Goal: Task Accomplishment & Management: Complete application form

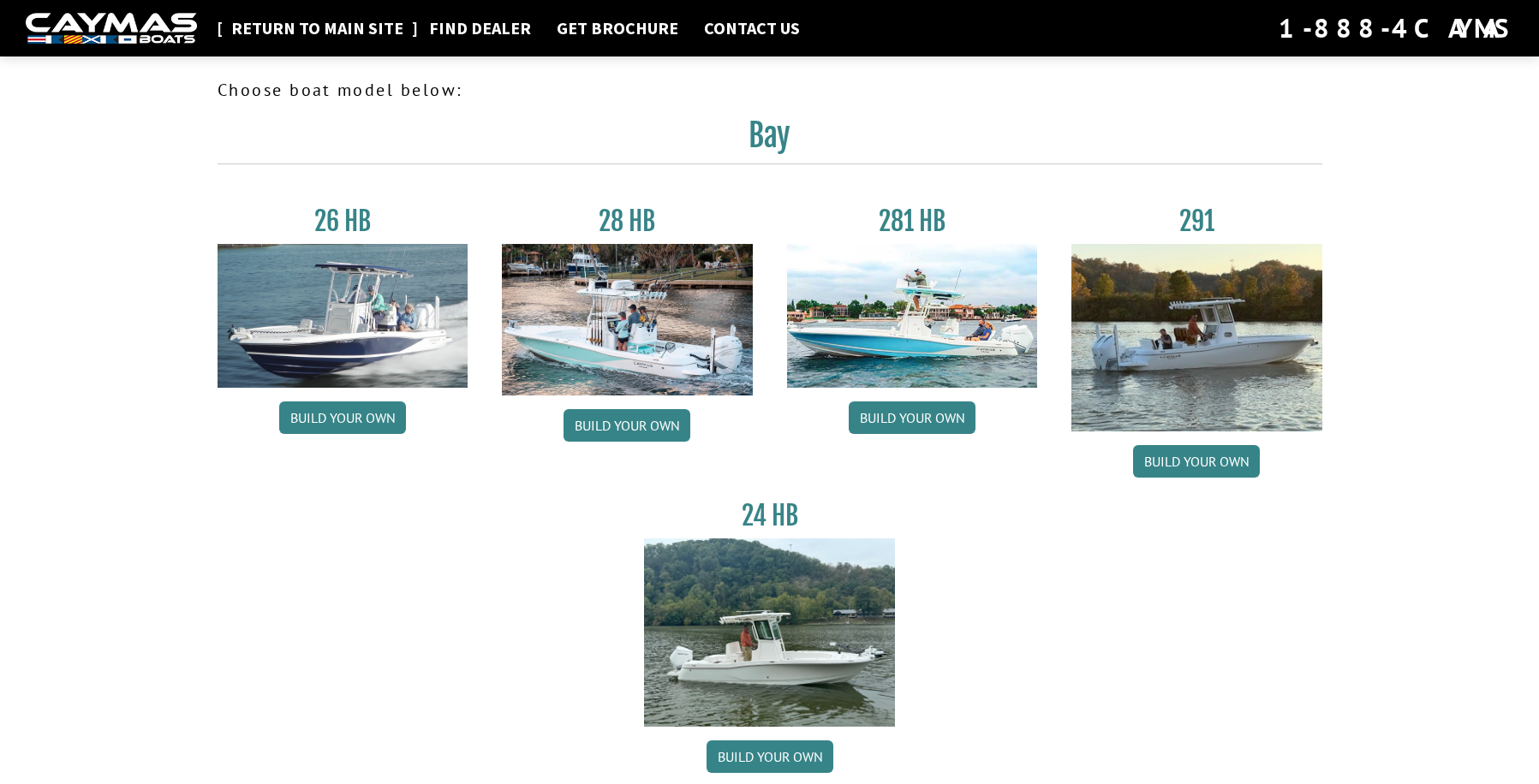
click at [300, 29] on link "Return to main site" at bounding box center [318, 28] width 190 height 22
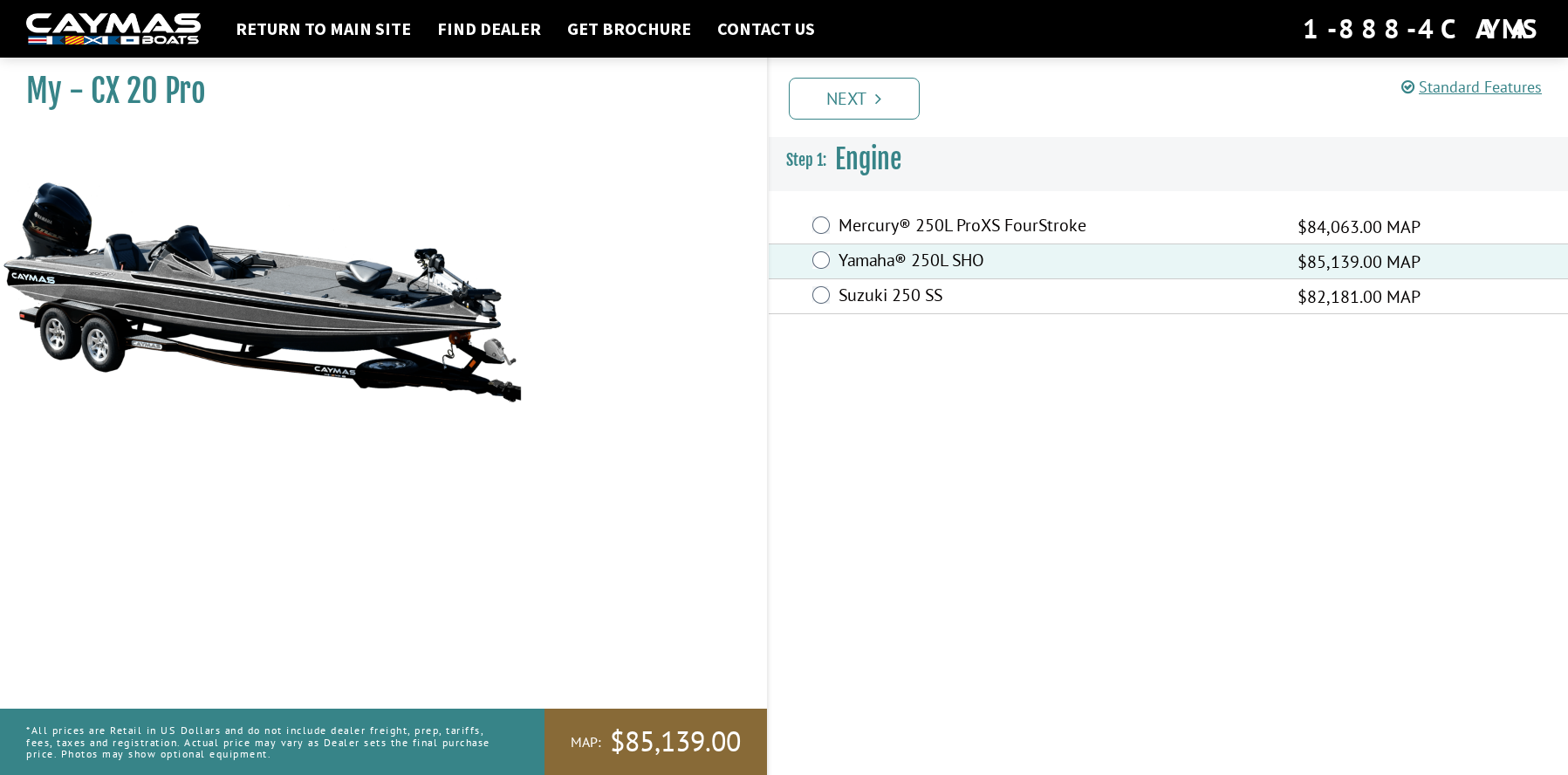
click at [859, 96] on link "Next" at bounding box center [854, 99] width 131 height 42
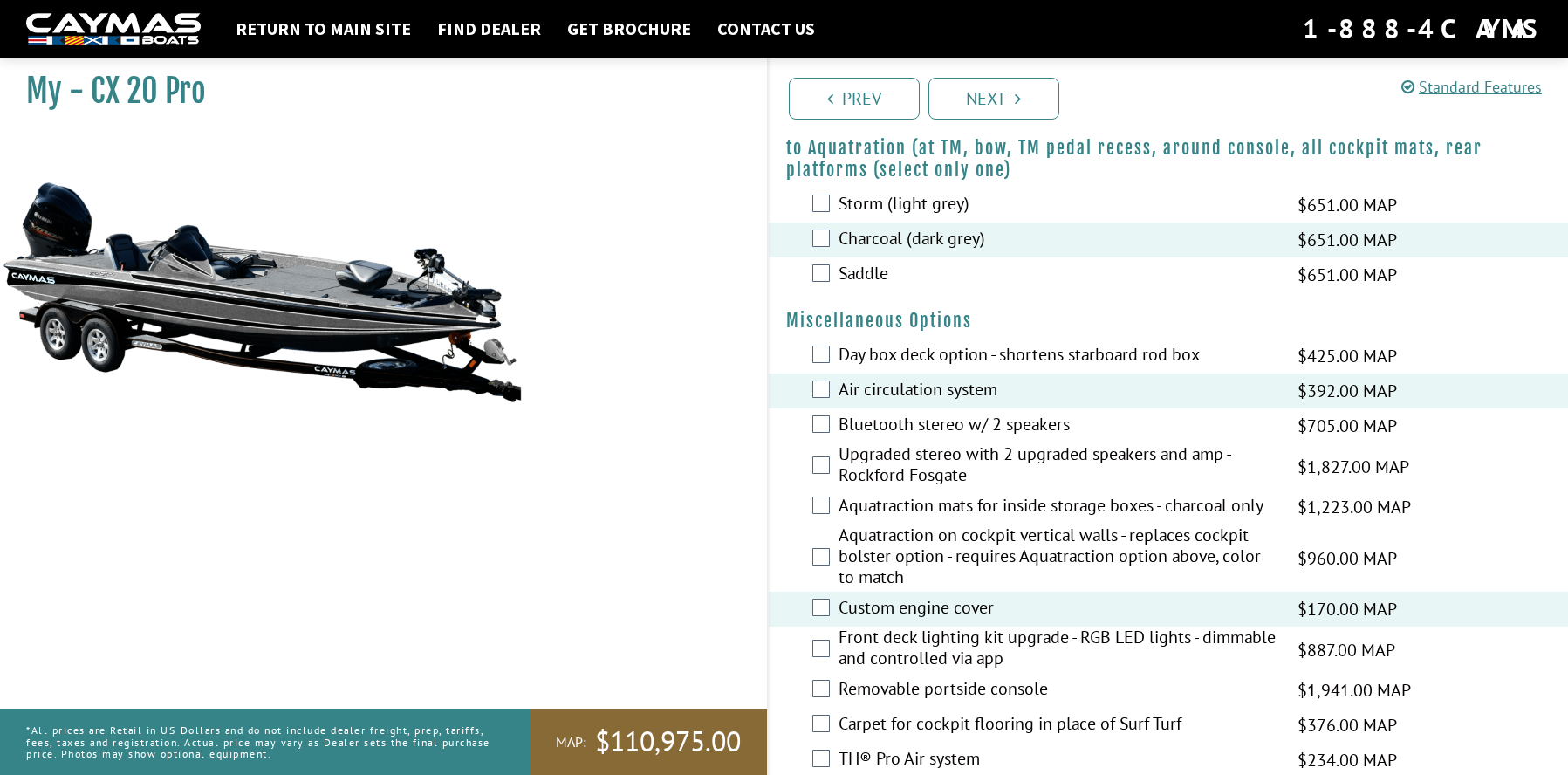
scroll to position [1958, 0]
click at [1011, 93] on link "Next" at bounding box center [994, 99] width 131 height 42
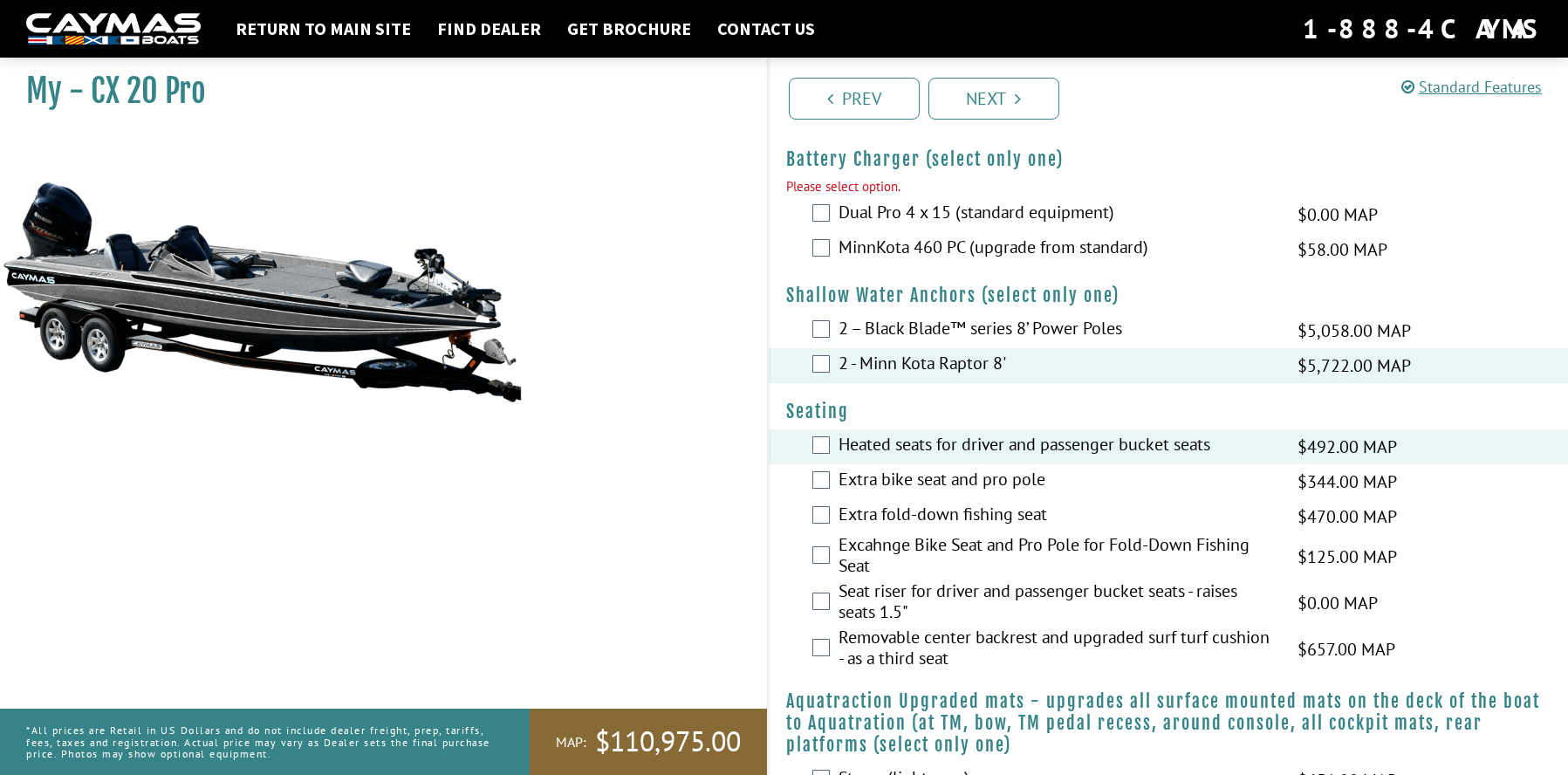
scroll to position [1405, 0]
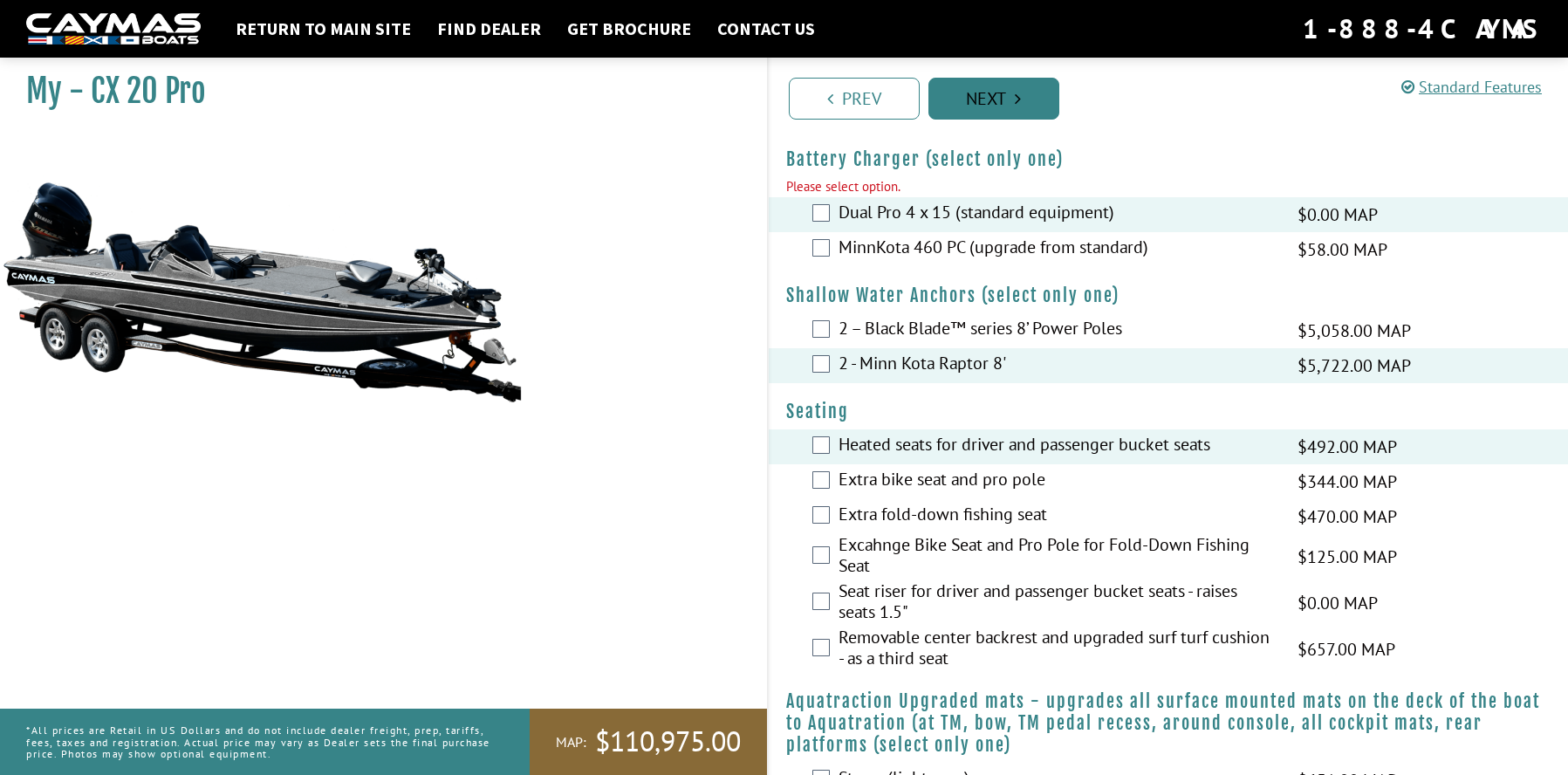
click at [959, 99] on link "Next" at bounding box center [994, 99] width 131 height 42
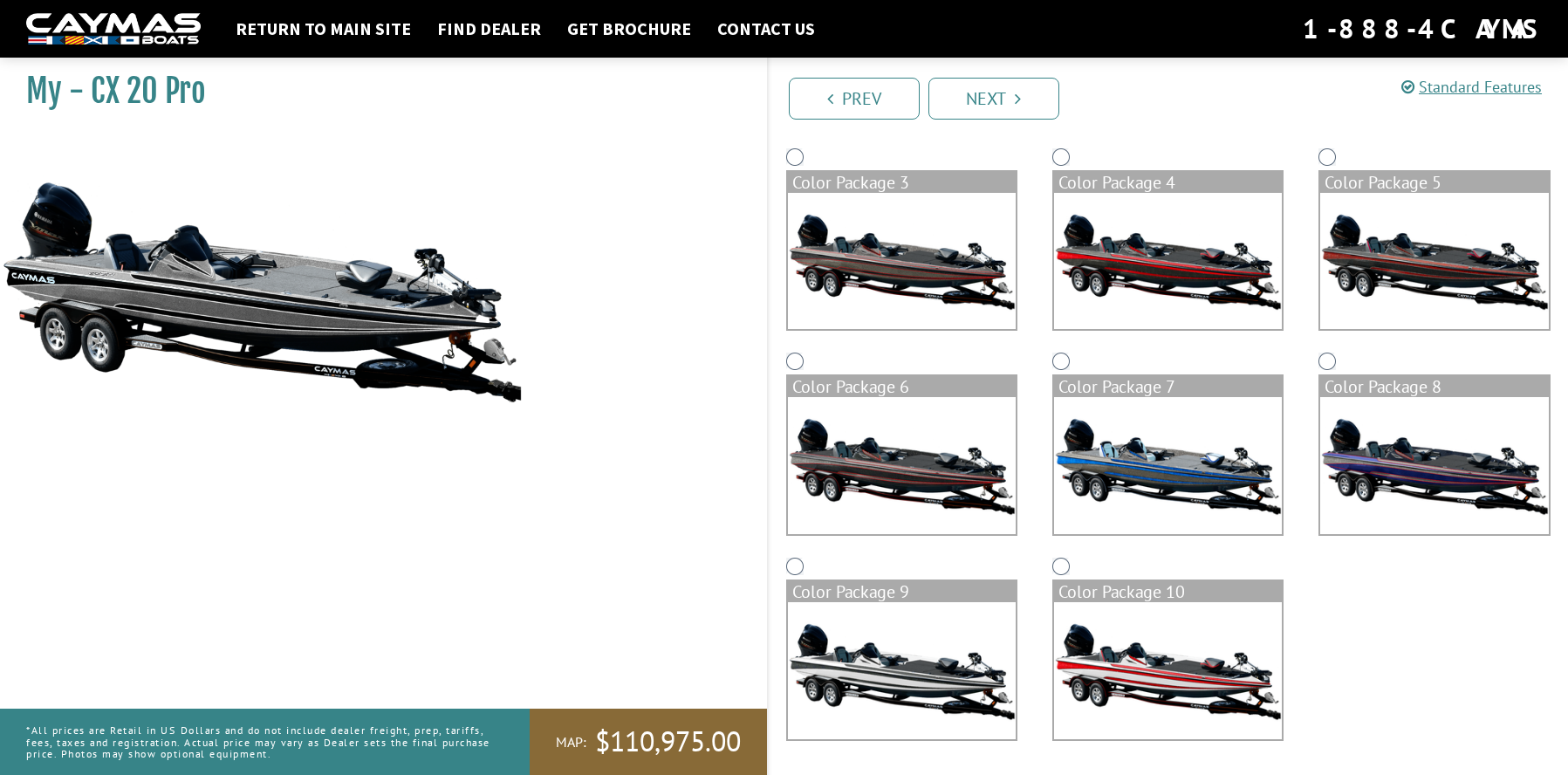
scroll to position [349, 0]
click at [1132, 648] on img at bounding box center [1167, 671] width 227 height 137
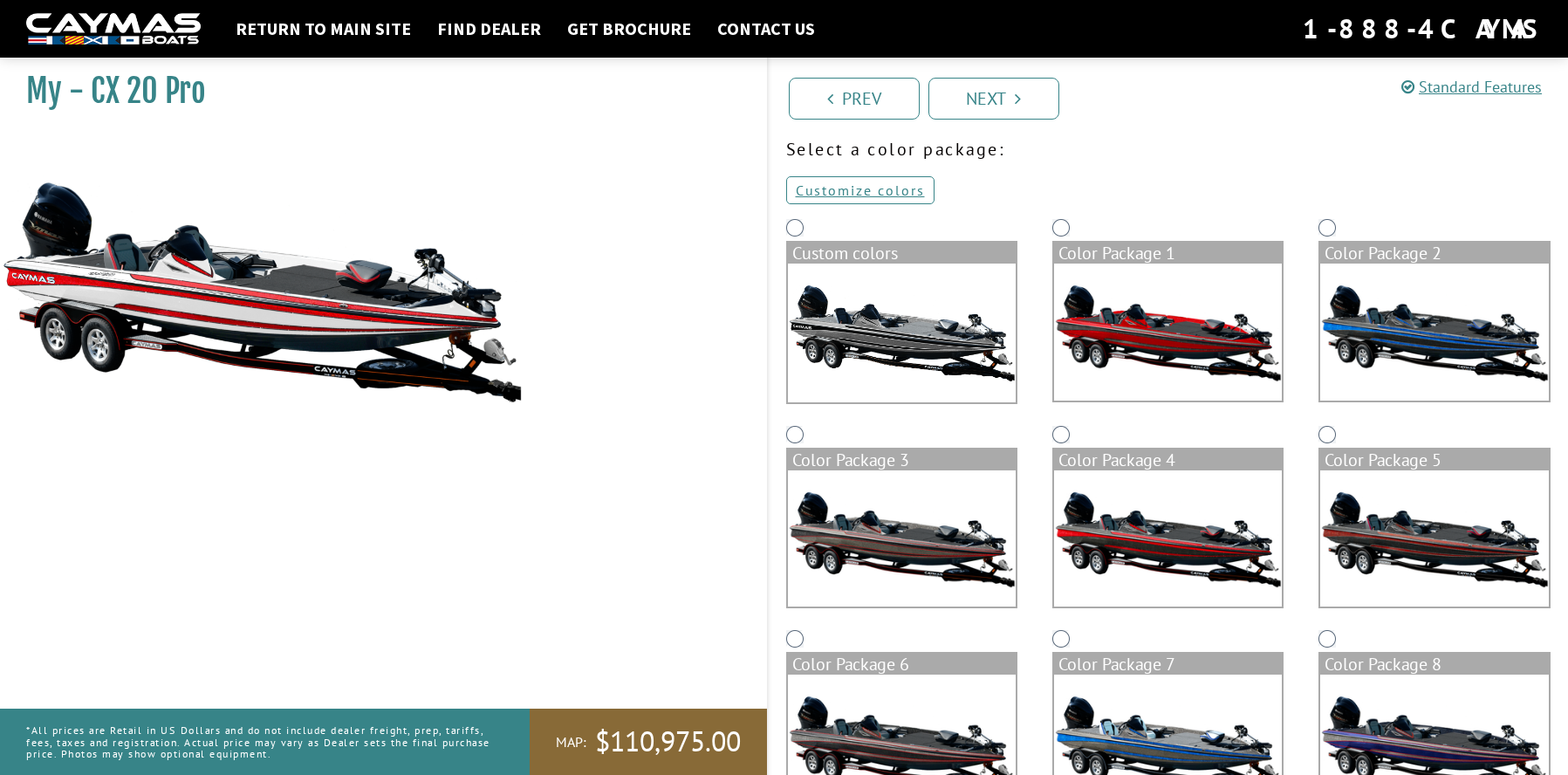
scroll to position [61, 0]
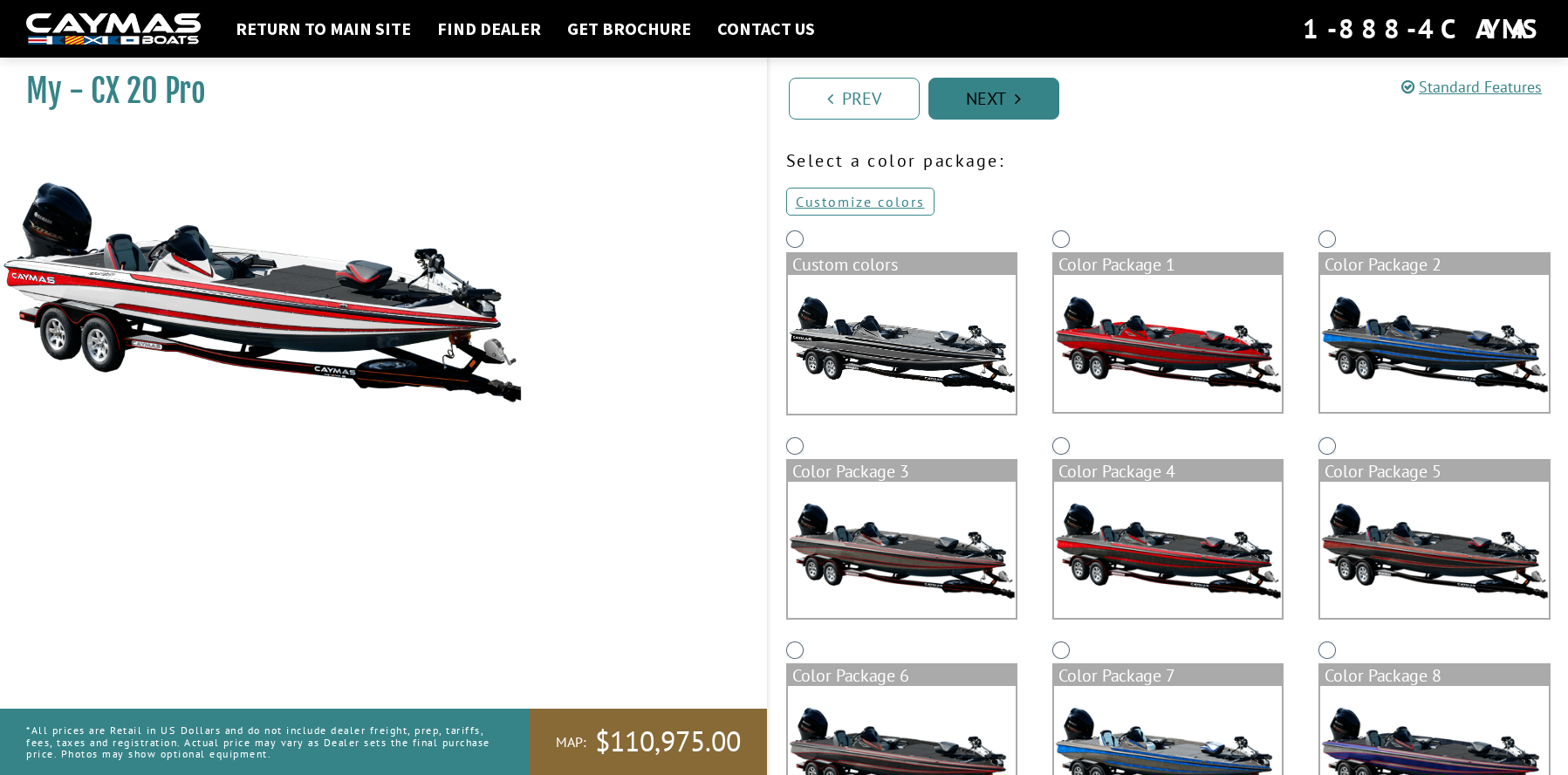
click at [1000, 104] on link "Next" at bounding box center [994, 99] width 131 height 42
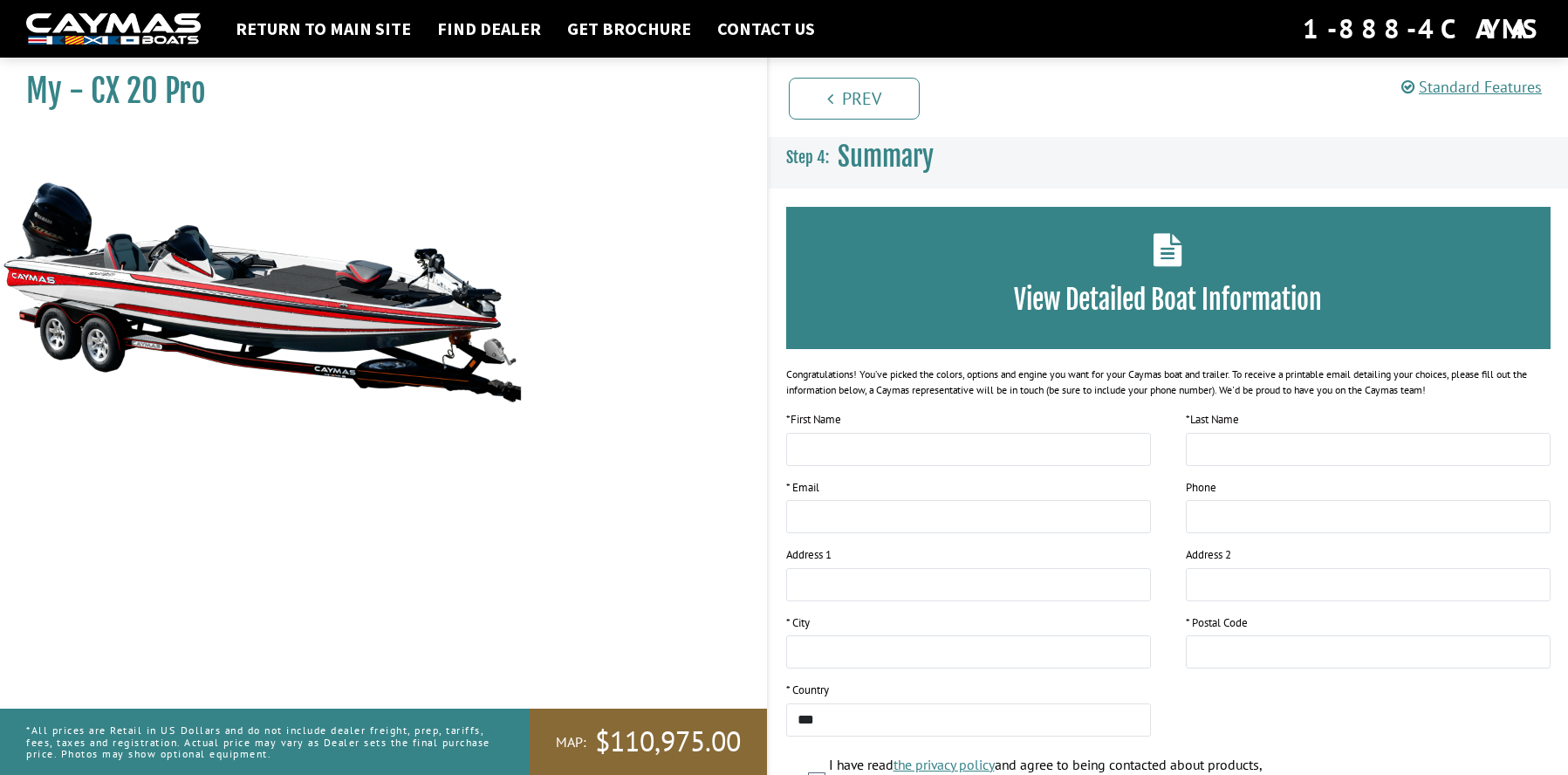
scroll to position [0, 0]
click at [149, 24] on img at bounding box center [113, 28] width 175 height 32
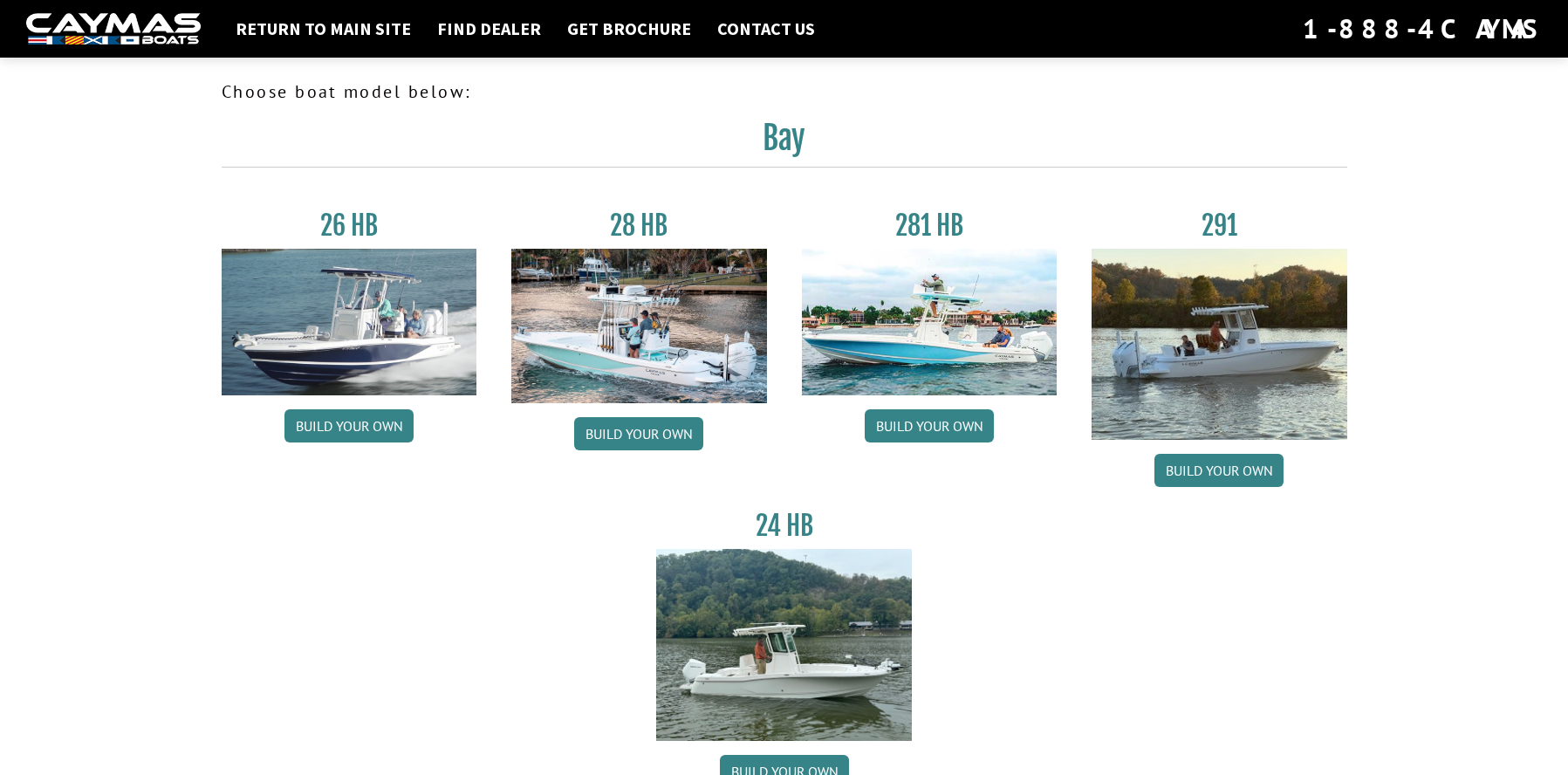
click at [160, 21] on img at bounding box center [113, 28] width 175 height 32
